Goal: Task Accomplishment & Management: Manage account settings

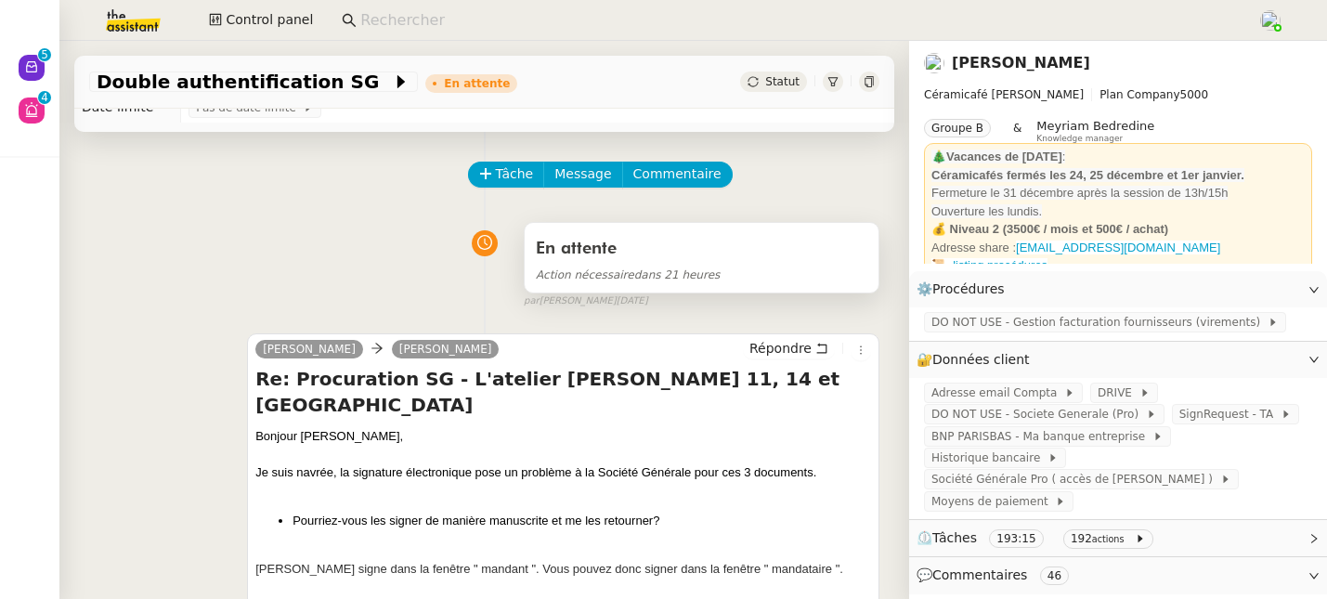
scroll to position [153, 0]
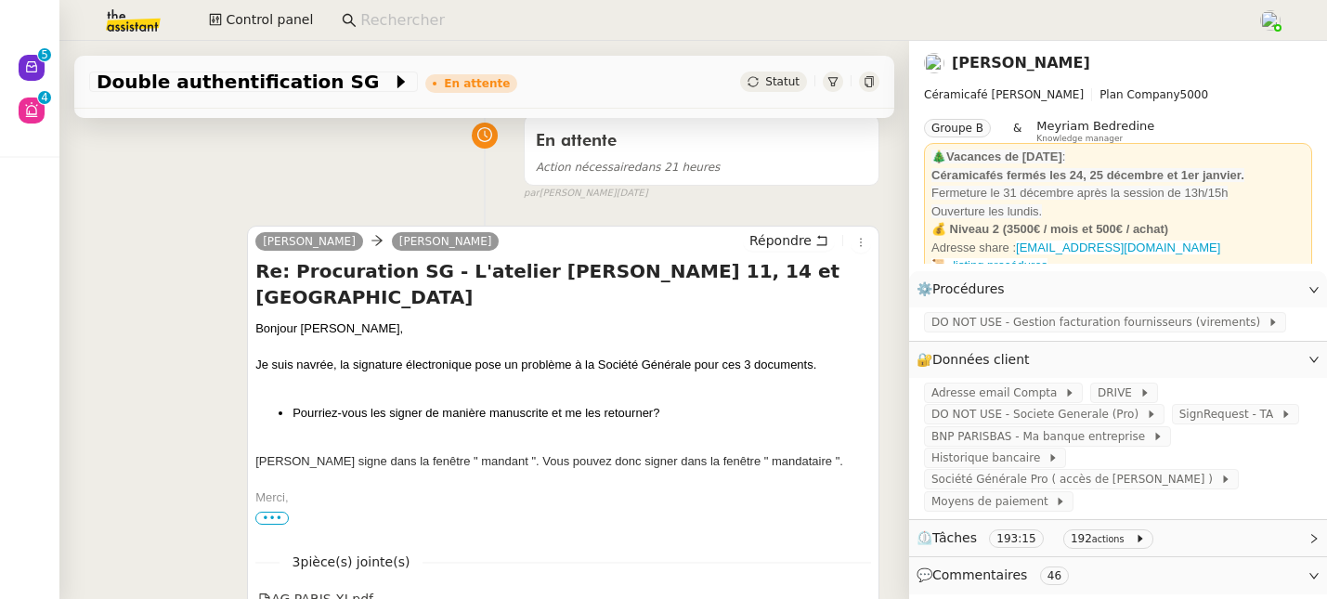
click at [1074, 69] on link "[PERSON_NAME]" at bounding box center [1021, 63] width 138 height 18
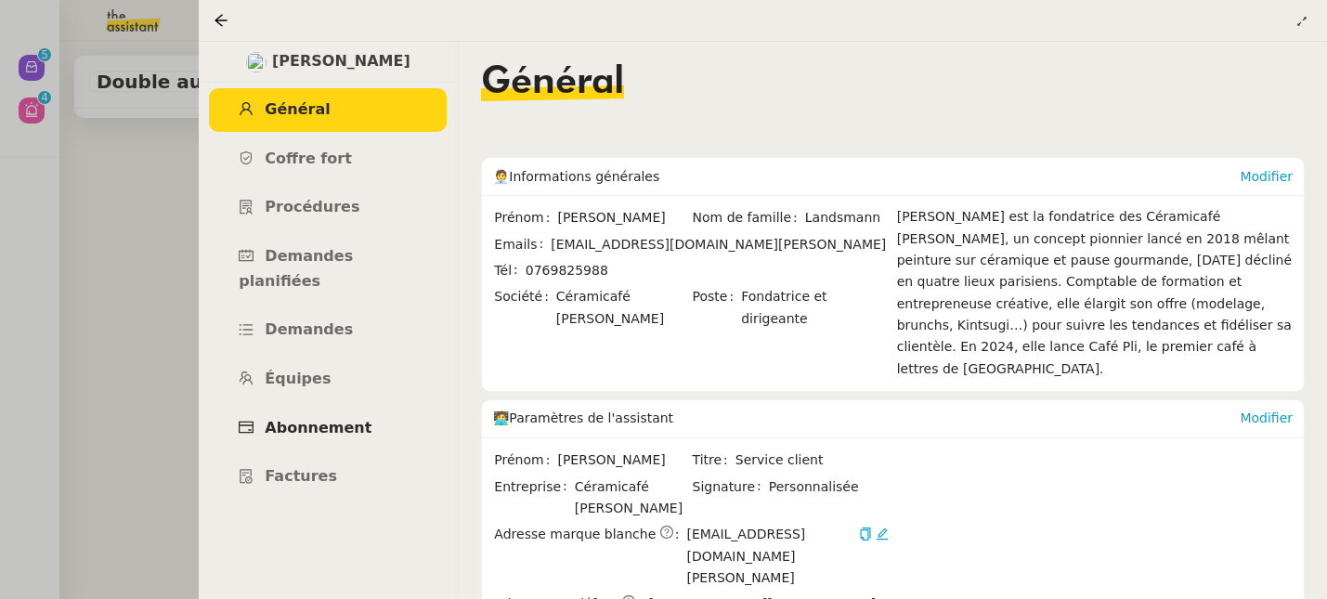
click at [337, 419] on span "Abonnement" at bounding box center [318, 428] width 107 height 18
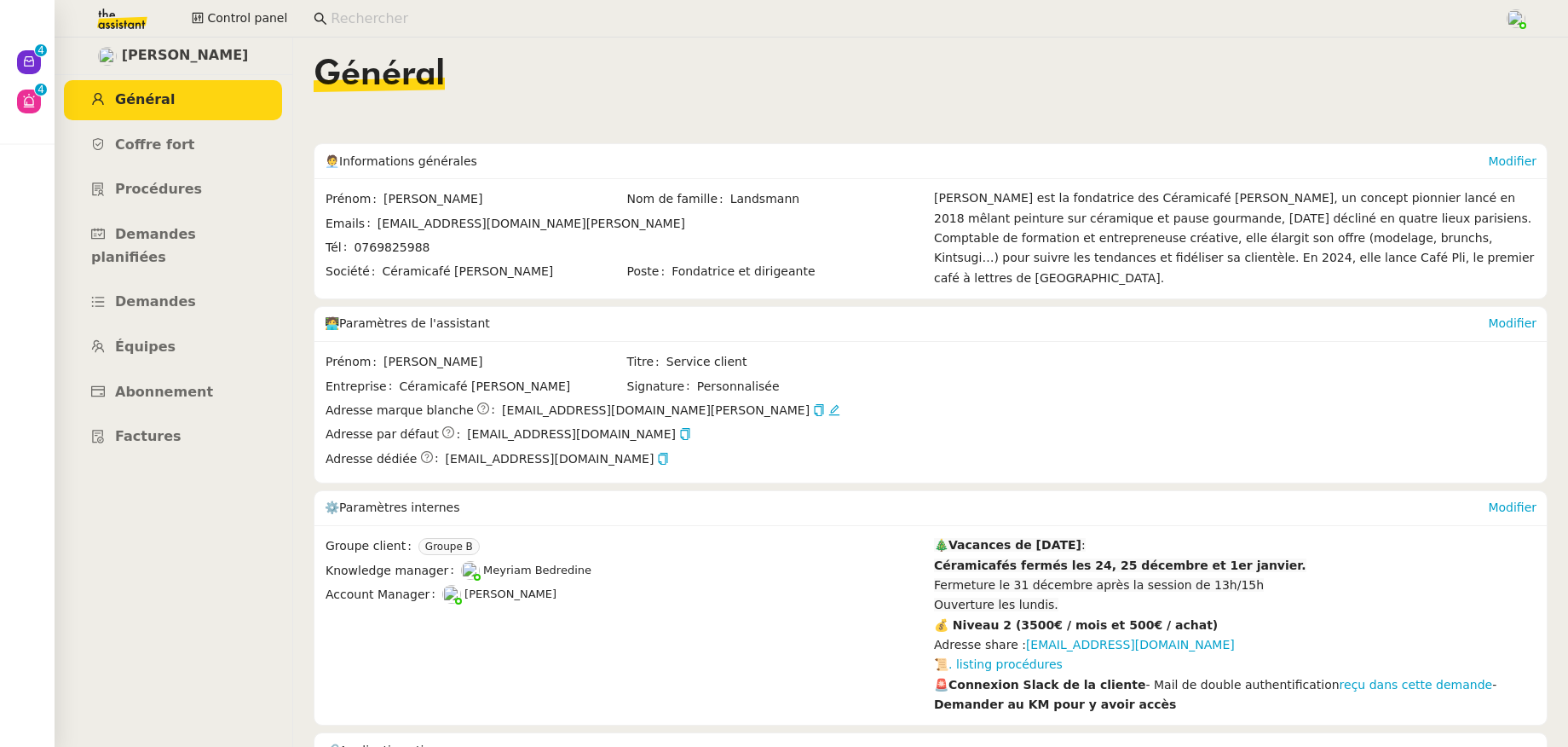
click at [367, 19] on input at bounding box center [908, 18] width 1156 height 23
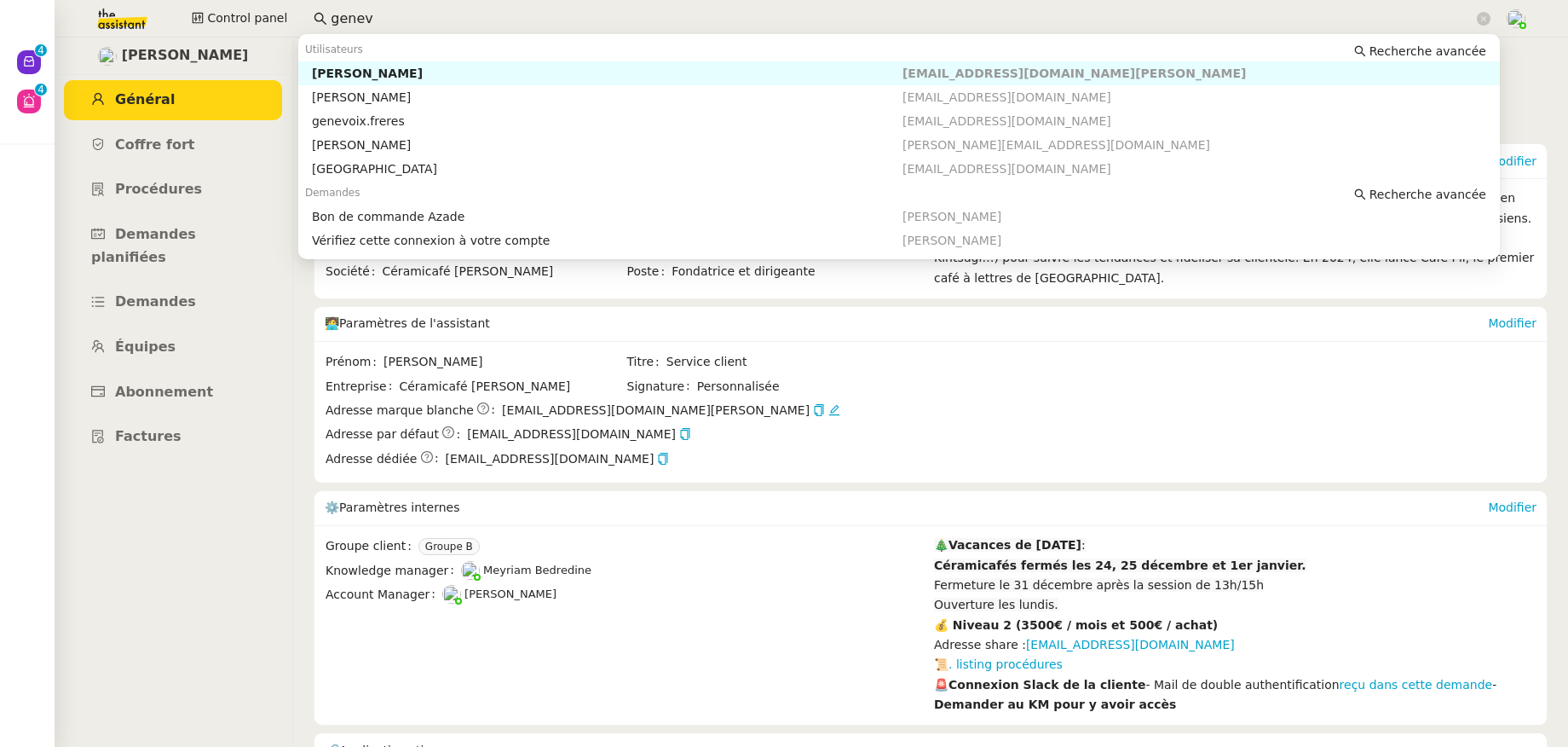
click at [385, 72] on div "[PERSON_NAME]" at bounding box center [607, 73] width 591 height 16
type input "genev"
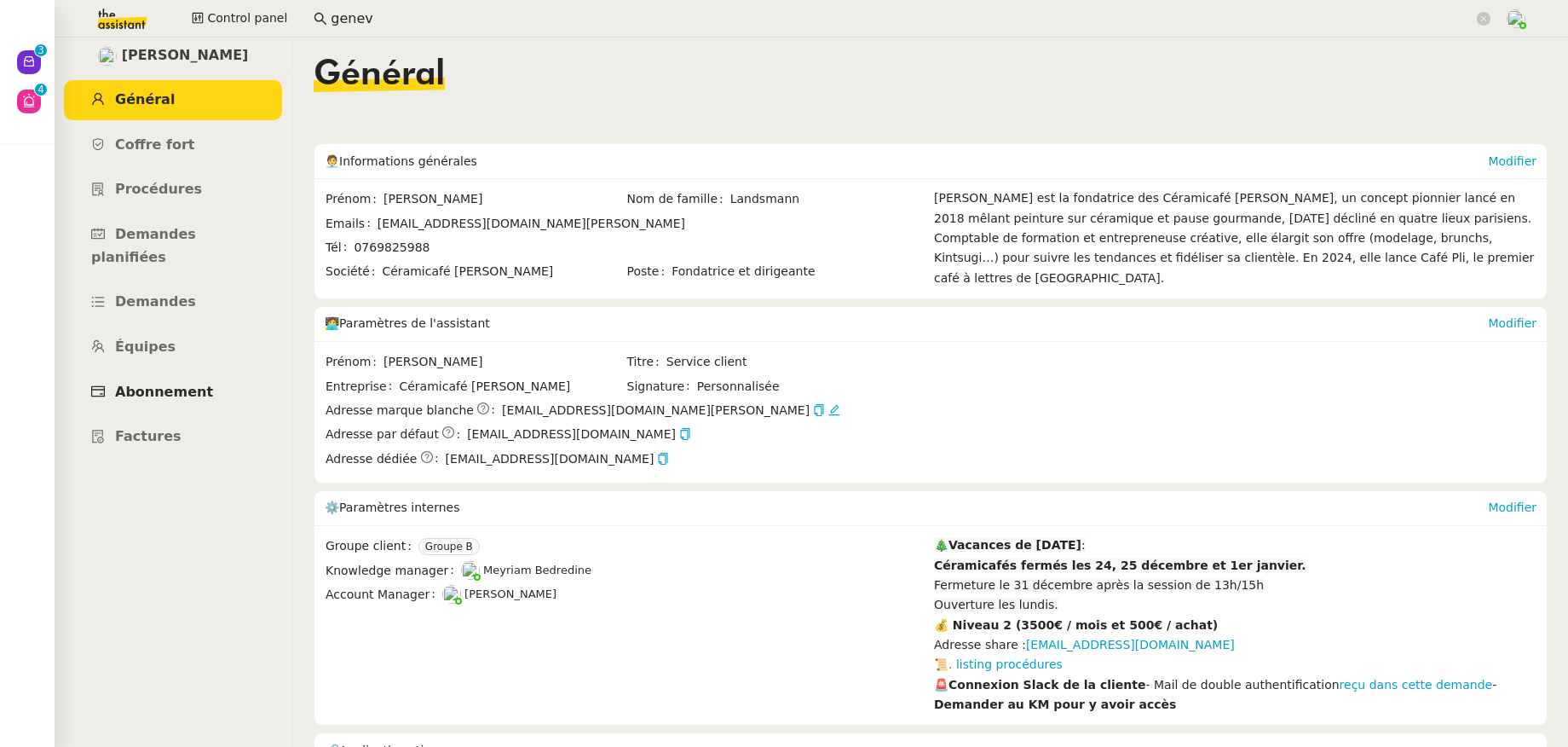
click at [189, 373] on link "Abonnement" at bounding box center [173, 393] width 218 height 40
